Goal: Task Accomplishment & Management: Complete application form

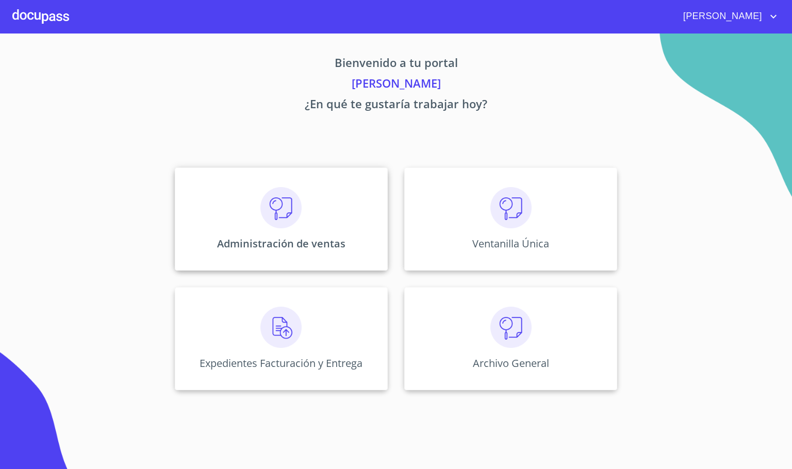
click at [280, 217] on img at bounding box center [280, 207] width 41 height 41
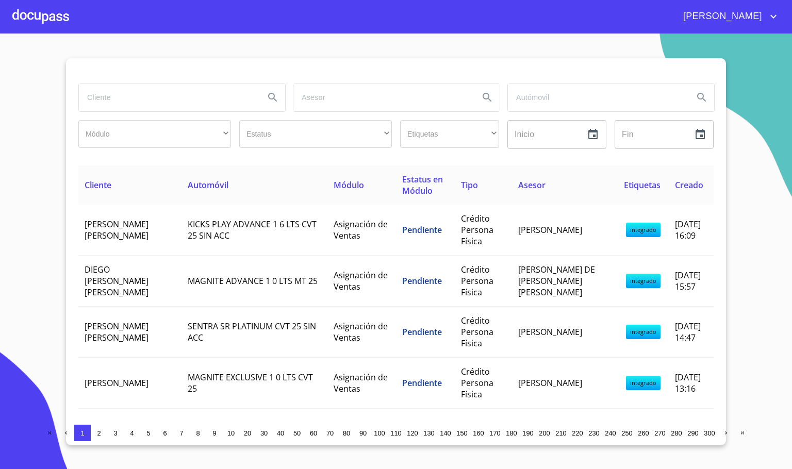
click at [118, 108] on input "search" at bounding box center [167, 98] width 177 height 28
type input "sbl"
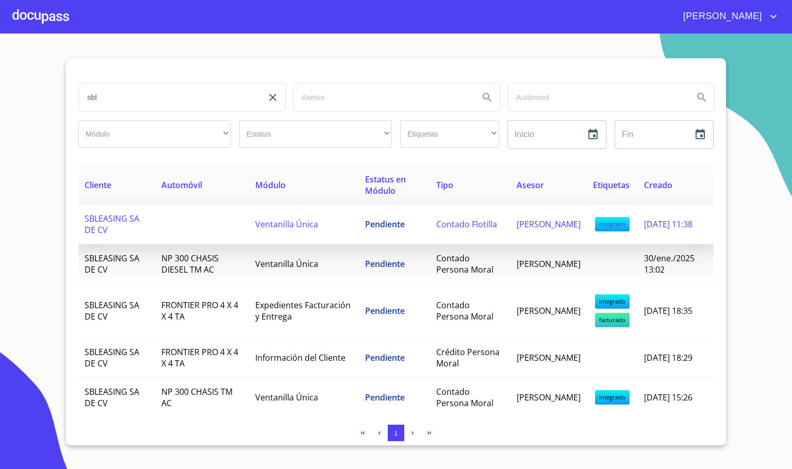
click at [155, 234] on td at bounding box center [202, 225] width 94 height 40
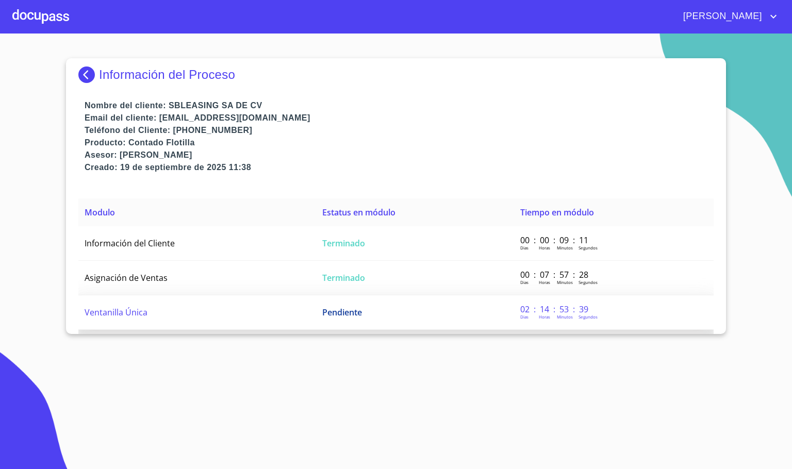
click at [191, 302] on td "Ventanilla Única" at bounding box center [197, 312] width 238 height 35
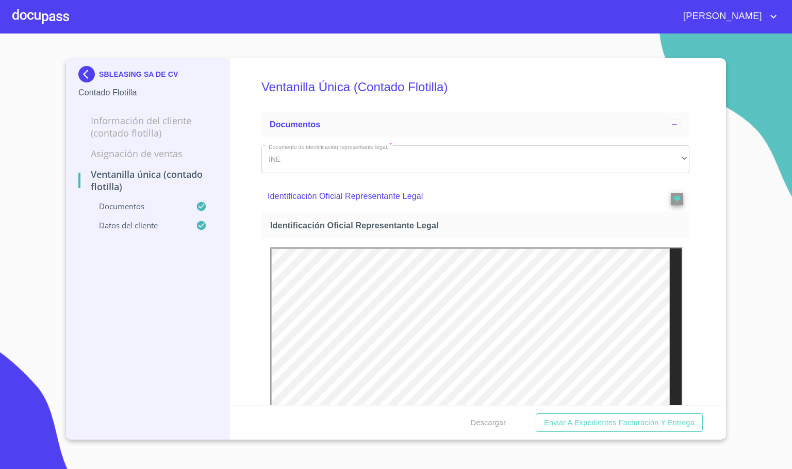
click at [689, 185] on div "Ventanilla Única (Contado Flotilla) Documentos Documento de identificación repr…" at bounding box center [475, 231] width 491 height 347
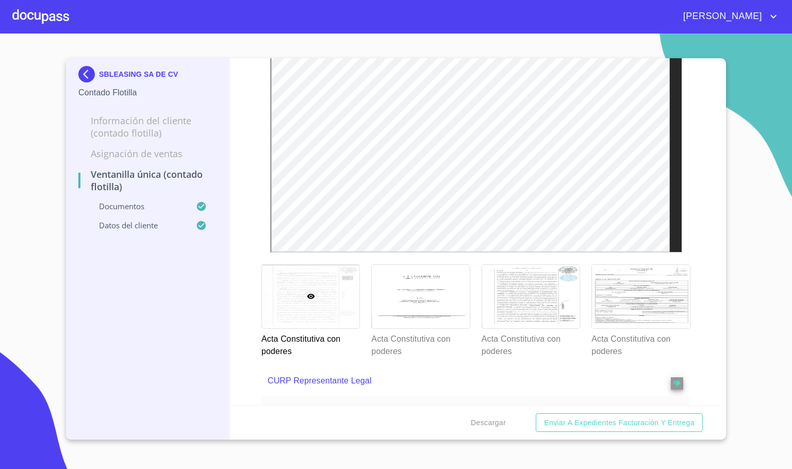
scroll to position [1624, 0]
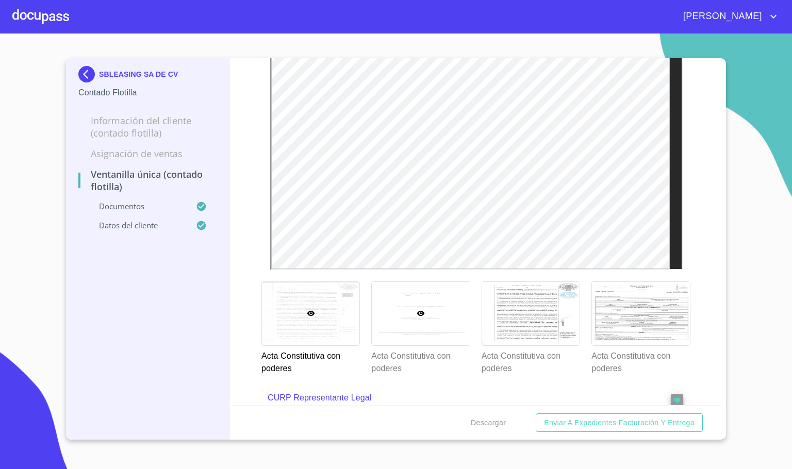
click at [432, 323] on div at bounding box center [420, 313] width 97 height 63
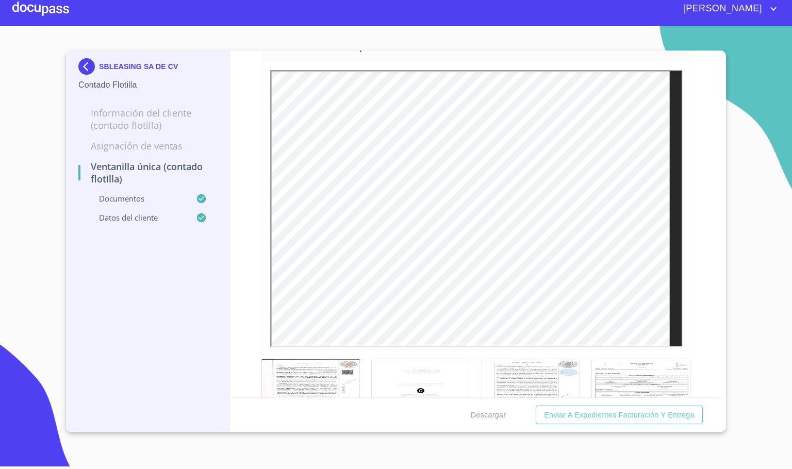
scroll to position [1725, 0]
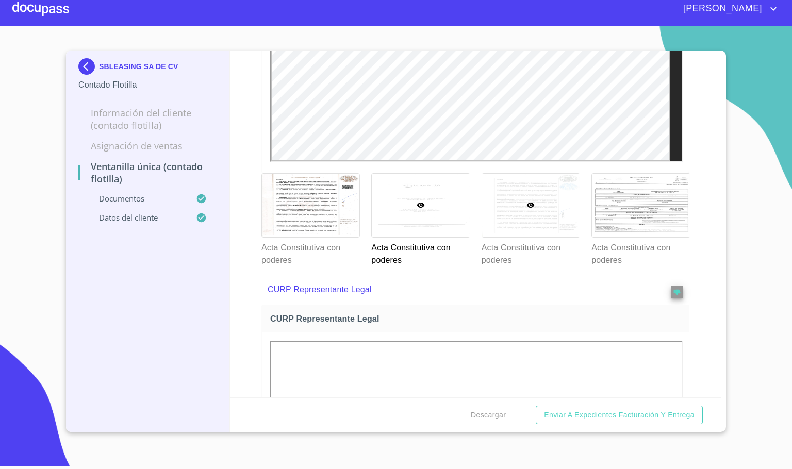
click at [501, 215] on div at bounding box center [530, 205] width 97 height 63
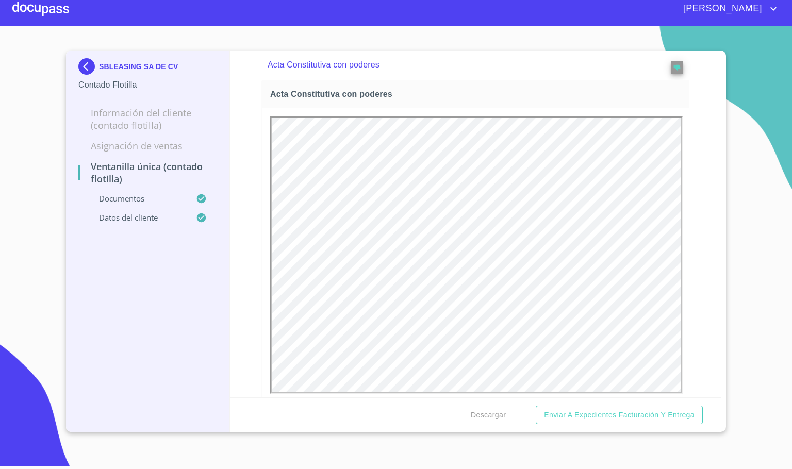
scroll to position [0, 0]
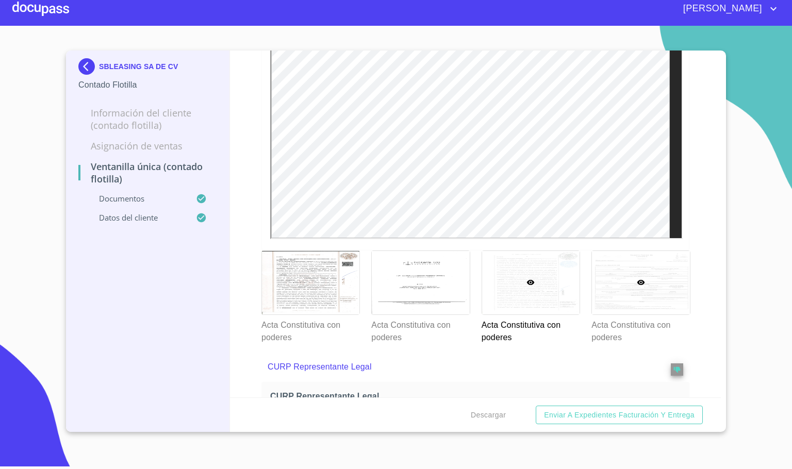
click at [610, 281] on div at bounding box center [640, 282] width 97 height 63
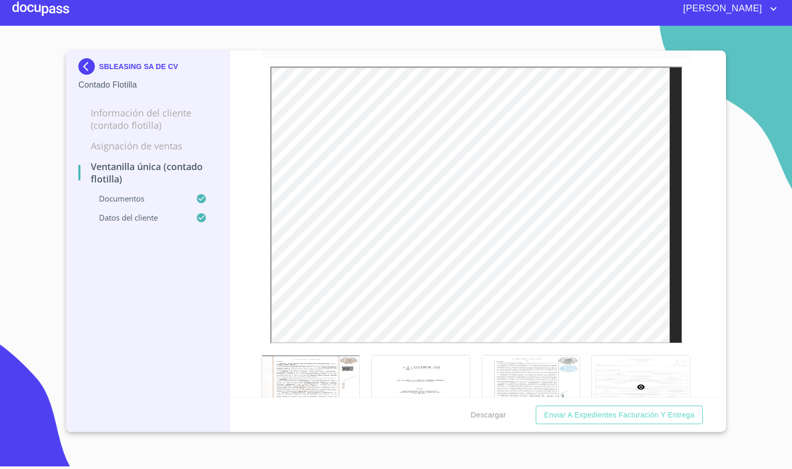
scroll to position [1570, 0]
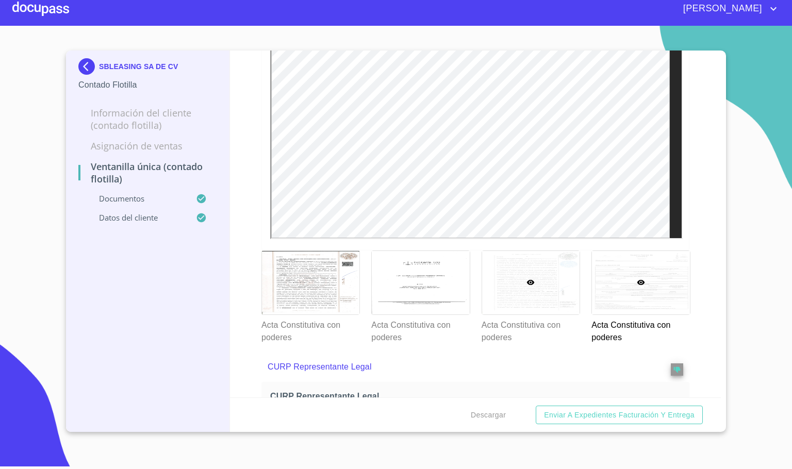
click at [526, 278] on div at bounding box center [530, 282] width 97 height 63
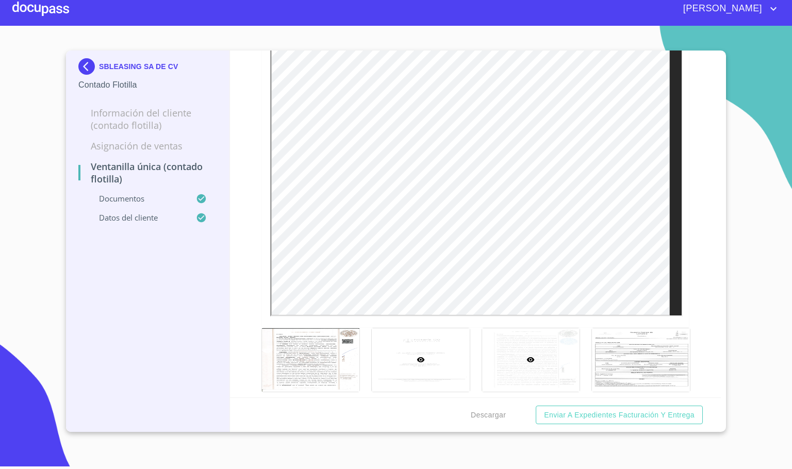
click at [442, 343] on div at bounding box center [420, 359] width 97 height 63
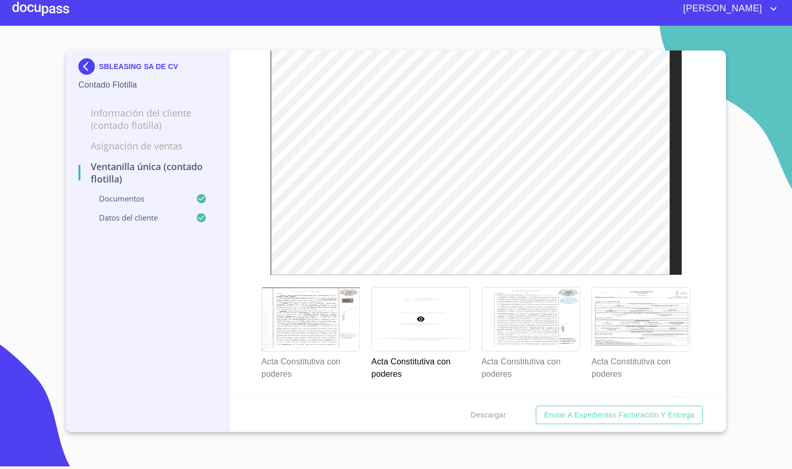
scroll to position [1648, 0]
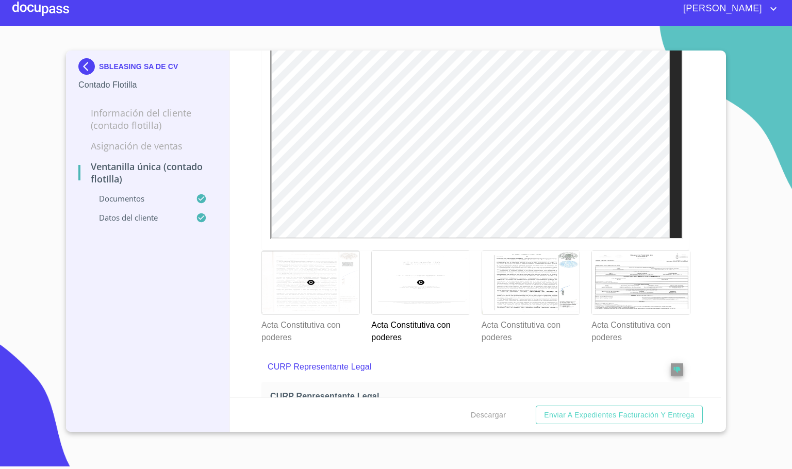
click at [316, 303] on div at bounding box center [310, 282] width 97 height 63
click at [404, 298] on div at bounding box center [420, 282] width 97 height 63
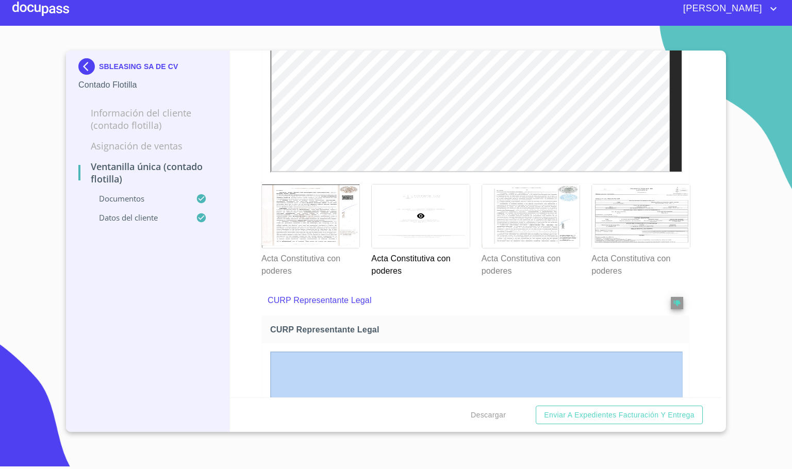
scroll to position [1637, 0]
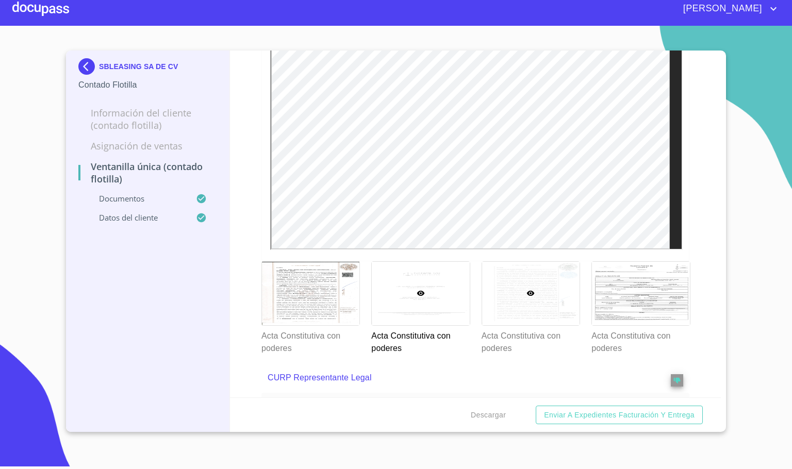
click at [506, 296] on div at bounding box center [530, 293] width 97 height 63
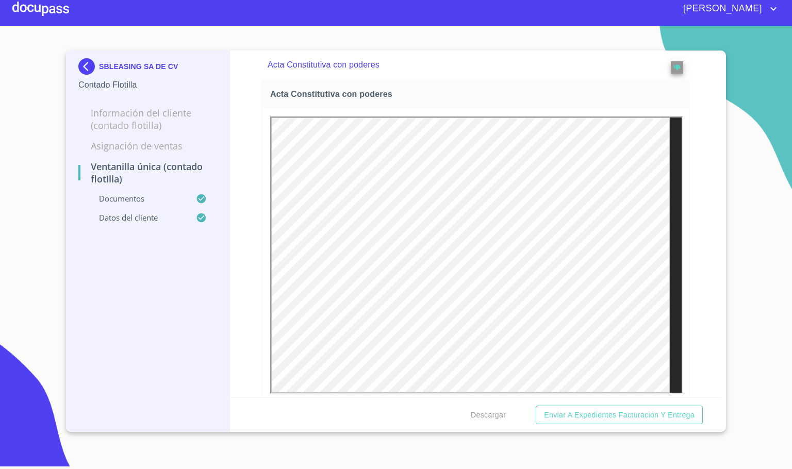
scroll to position [0, 0]
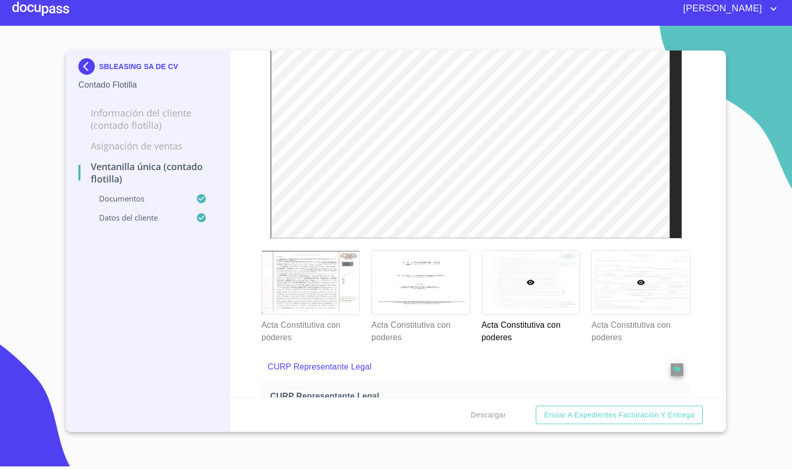
click at [637, 294] on div at bounding box center [640, 282] width 97 height 63
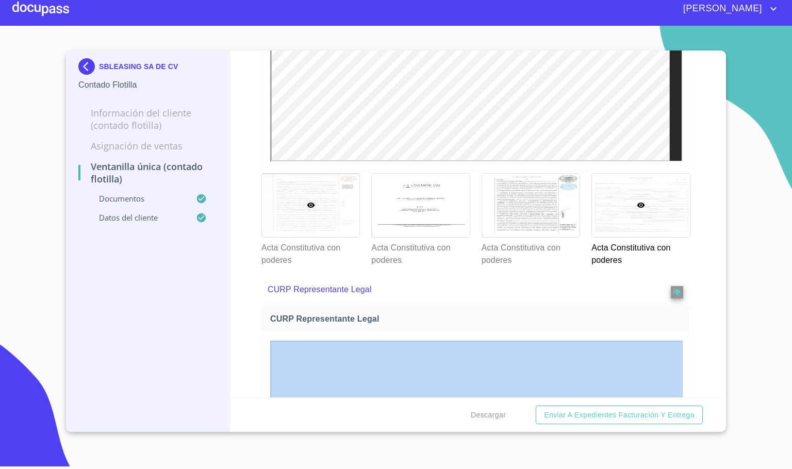
click at [303, 244] on p "Acta Constitutiva con poderes" at bounding box center [309, 252] width 97 height 29
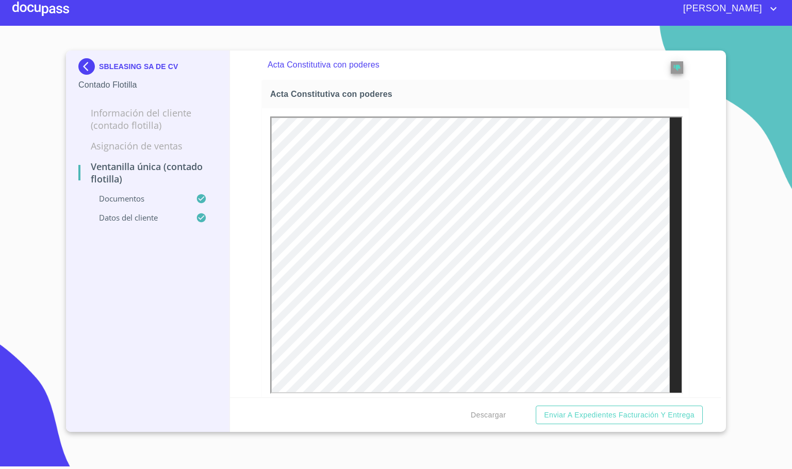
click at [86, 73] on img at bounding box center [88, 66] width 21 height 17
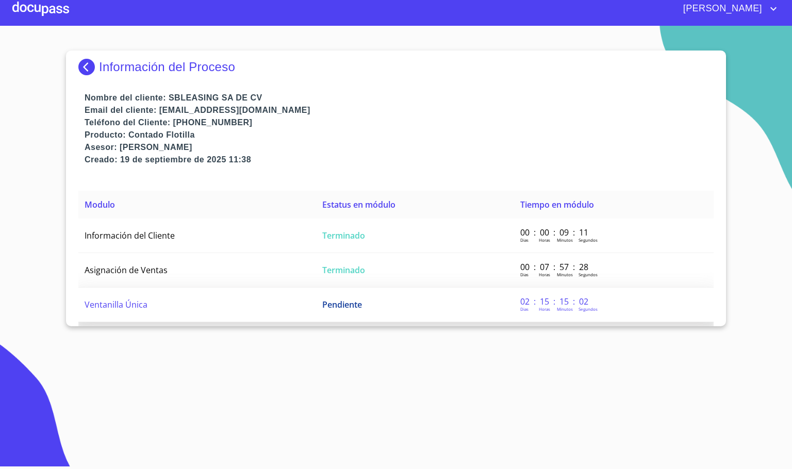
click at [124, 303] on span "Ventanilla Única" at bounding box center [116, 304] width 63 height 11
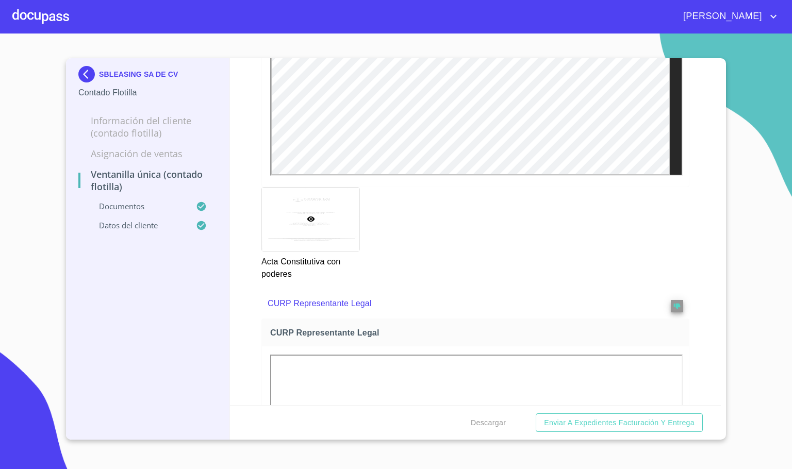
scroll to position [1624, 0]
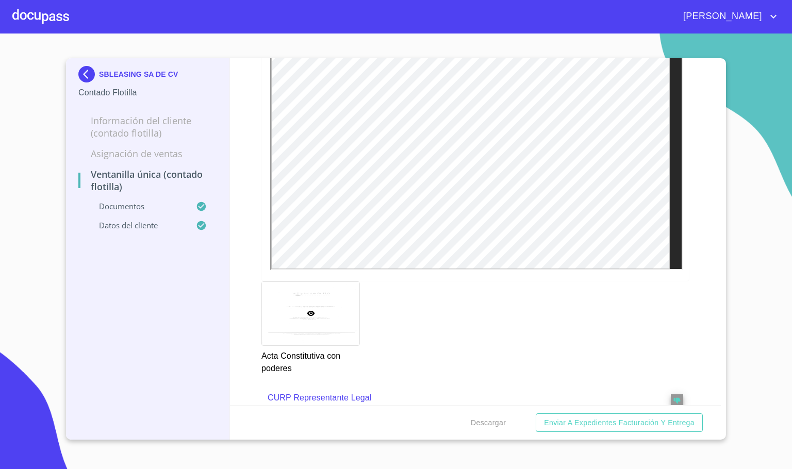
click at [93, 72] on img at bounding box center [88, 74] width 21 height 17
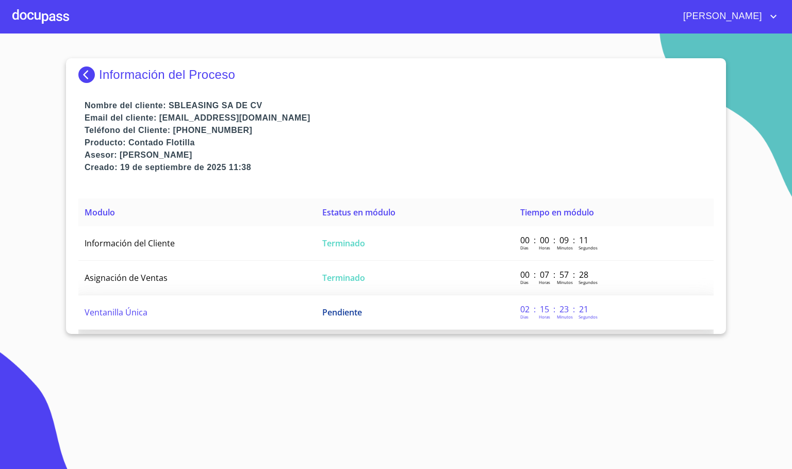
click at [231, 313] on td "Ventanilla Única" at bounding box center [197, 312] width 238 height 35
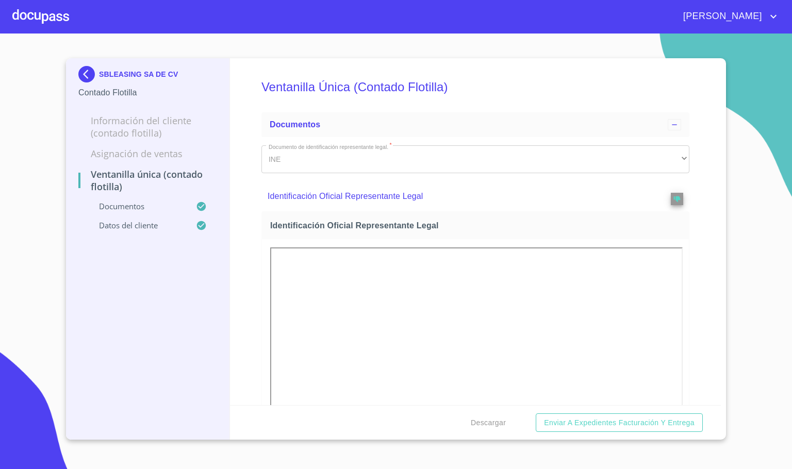
click at [695, 291] on div "Ventanilla Única (Contado Flotilla) Documentos Documento de identificación repr…" at bounding box center [475, 231] width 491 height 347
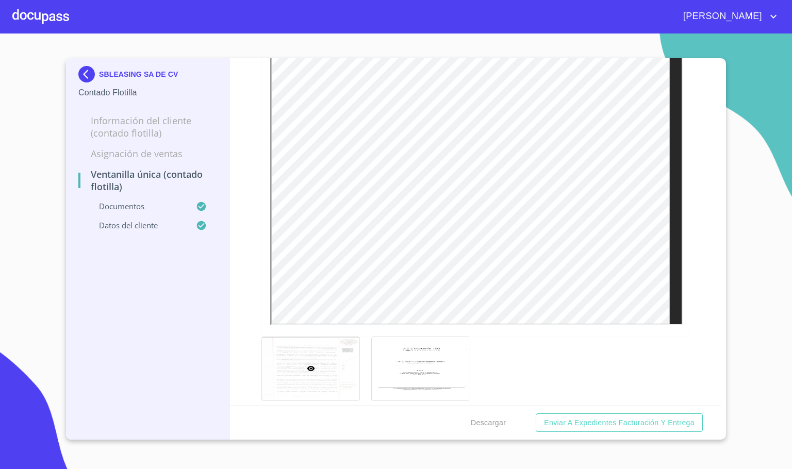
scroll to position [1547, 0]
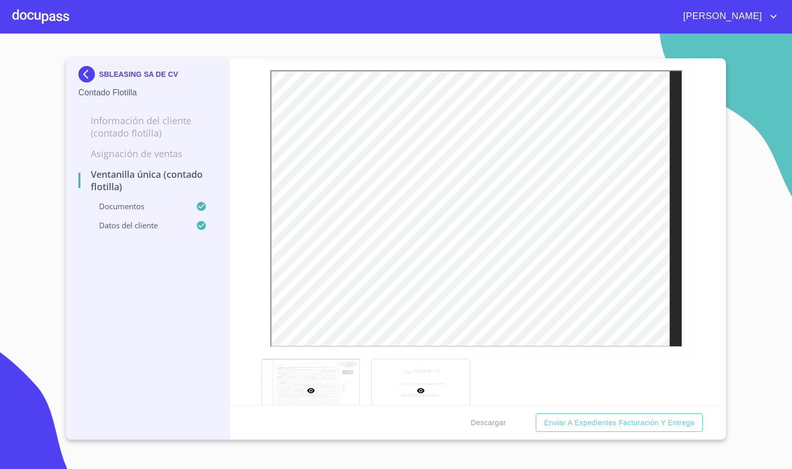
click at [415, 401] on div at bounding box center [420, 390] width 97 height 63
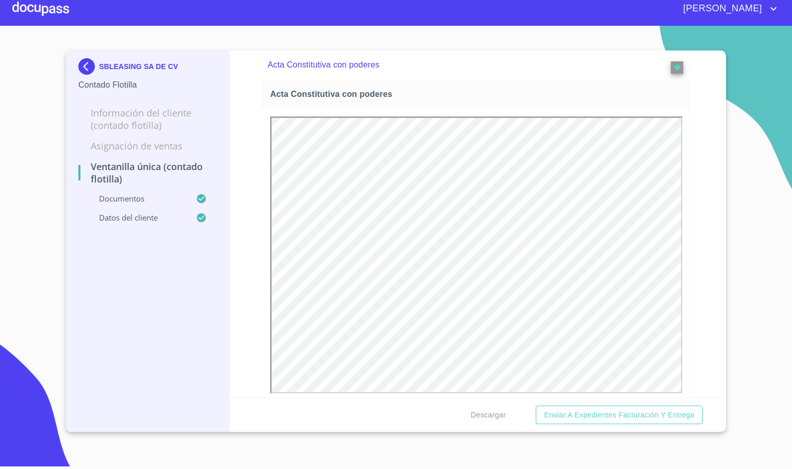
scroll to position [0, 0]
